Goal: Task Accomplishment & Management: Use online tool/utility

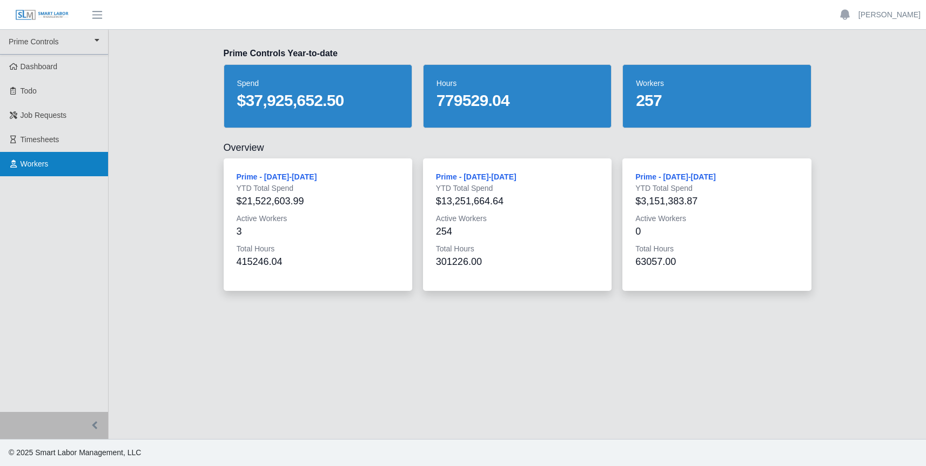
click at [33, 164] on span "Workers" at bounding box center [35, 163] width 28 height 9
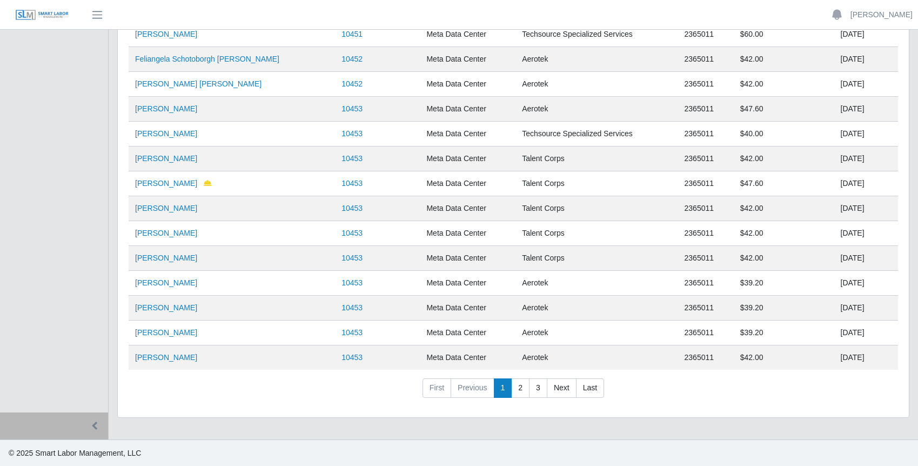
scroll to position [153, 0]
click at [580, 383] on link "Last" at bounding box center [590, 387] width 28 height 19
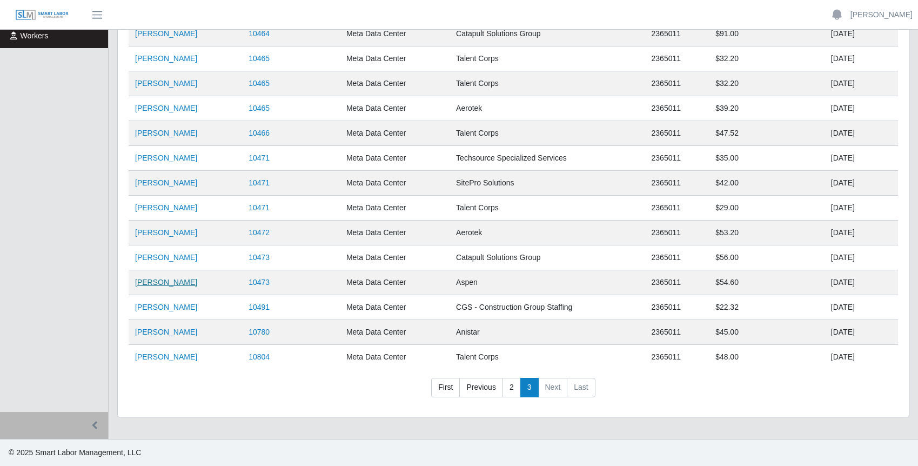
click at [149, 281] on link "Jocqua Roberts" at bounding box center [166, 282] width 62 height 9
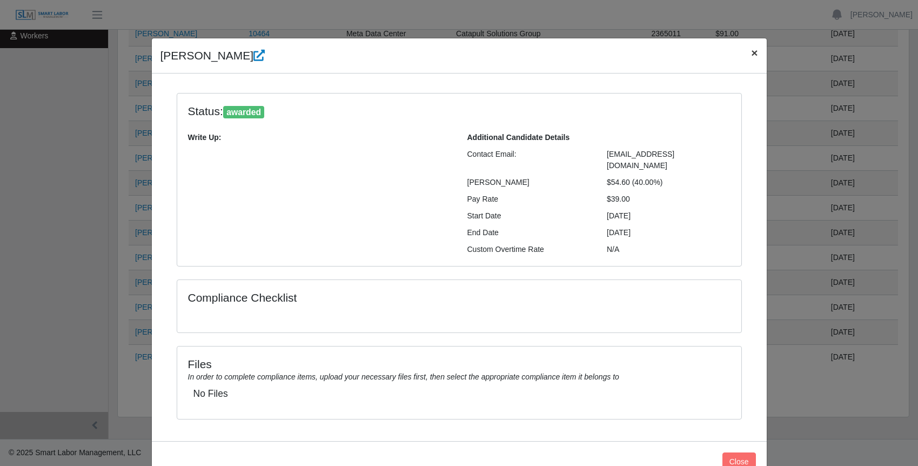
click at [751, 53] on span "×" at bounding box center [754, 52] width 6 height 12
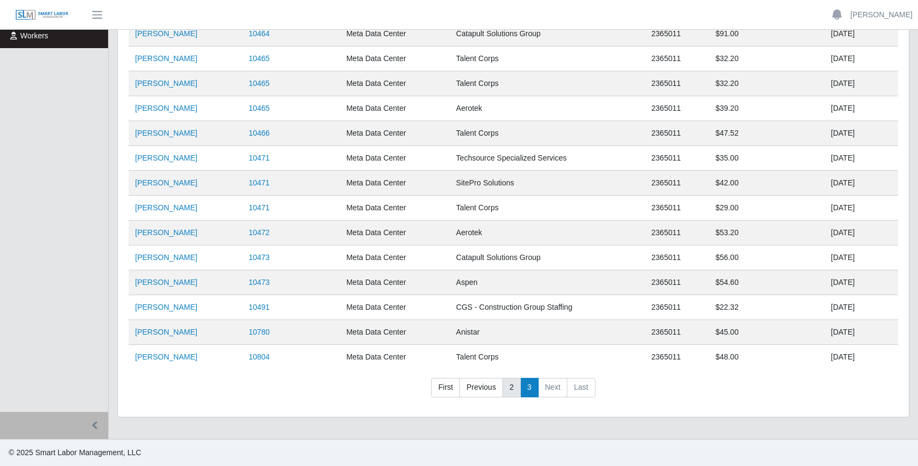
click at [509, 389] on link "2" at bounding box center [512, 387] width 18 height 19
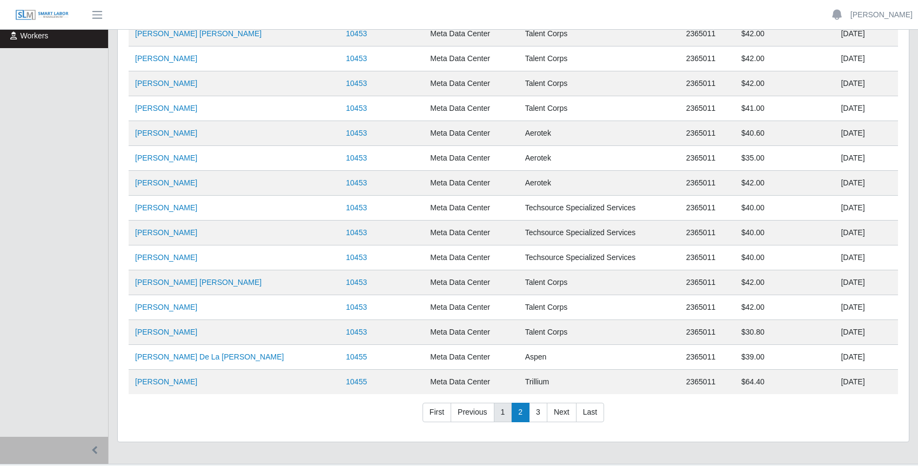
scroll to position [153, 0]
